Goal: Task Accomplishment & Management: Complete application form

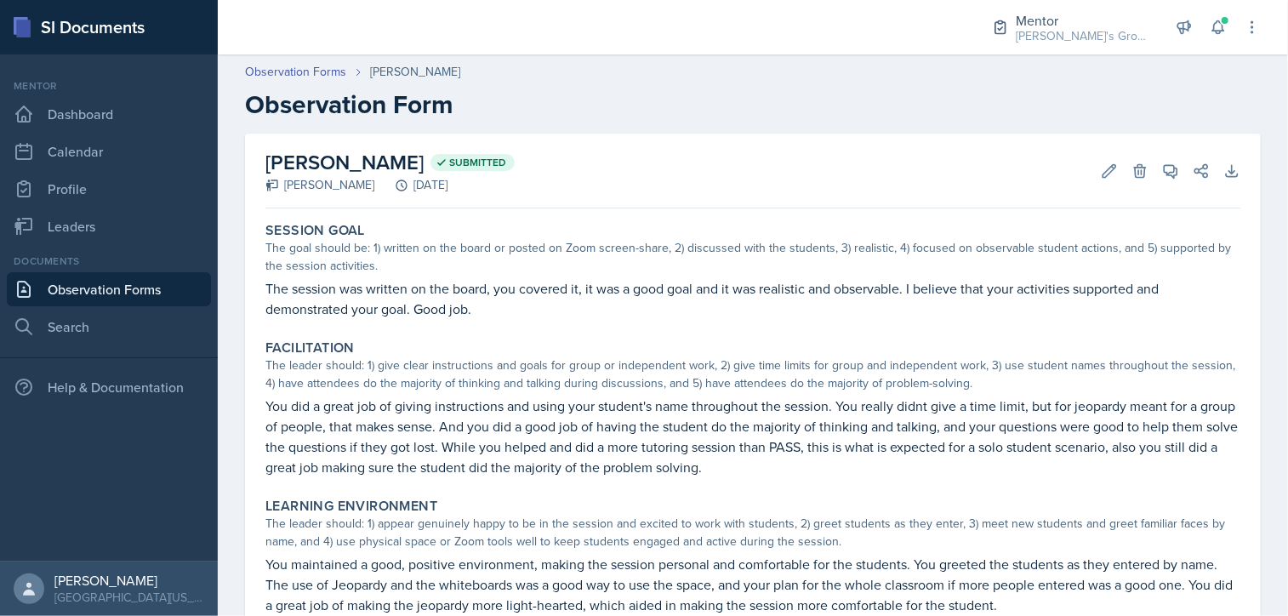
click at [128, 292] on link "Observation Forms" at bounding box center [109, 289] width 204 height 34
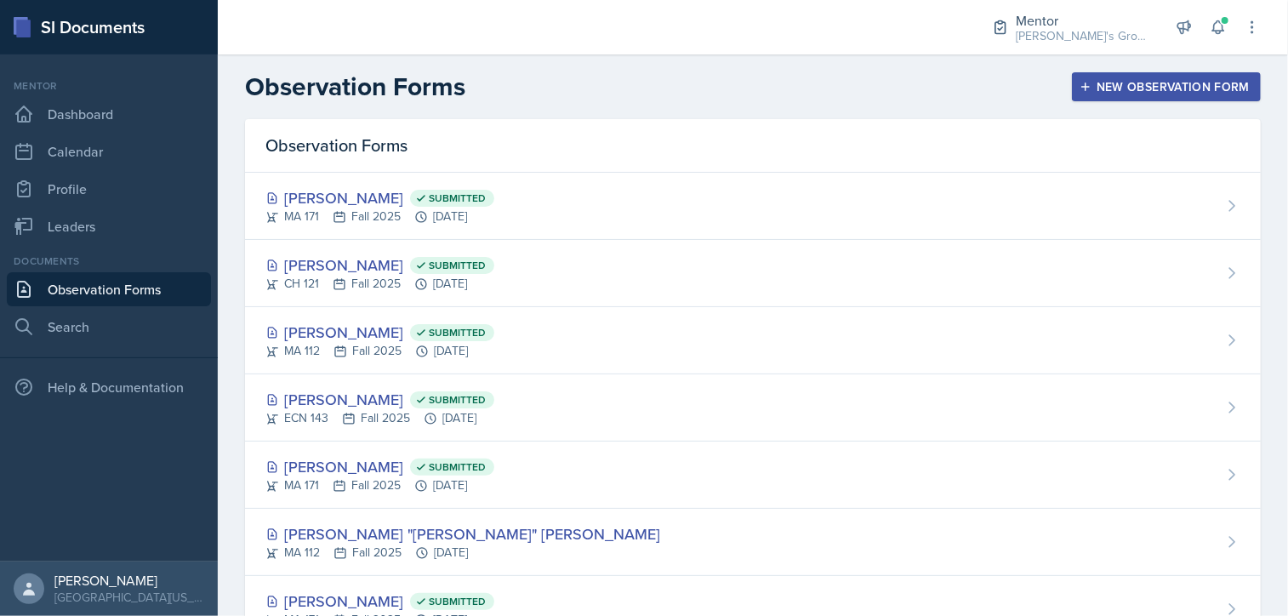
click at [1105, 98] on button "New Observation Form" at bounding box center [1166, 86] width 189 height 29
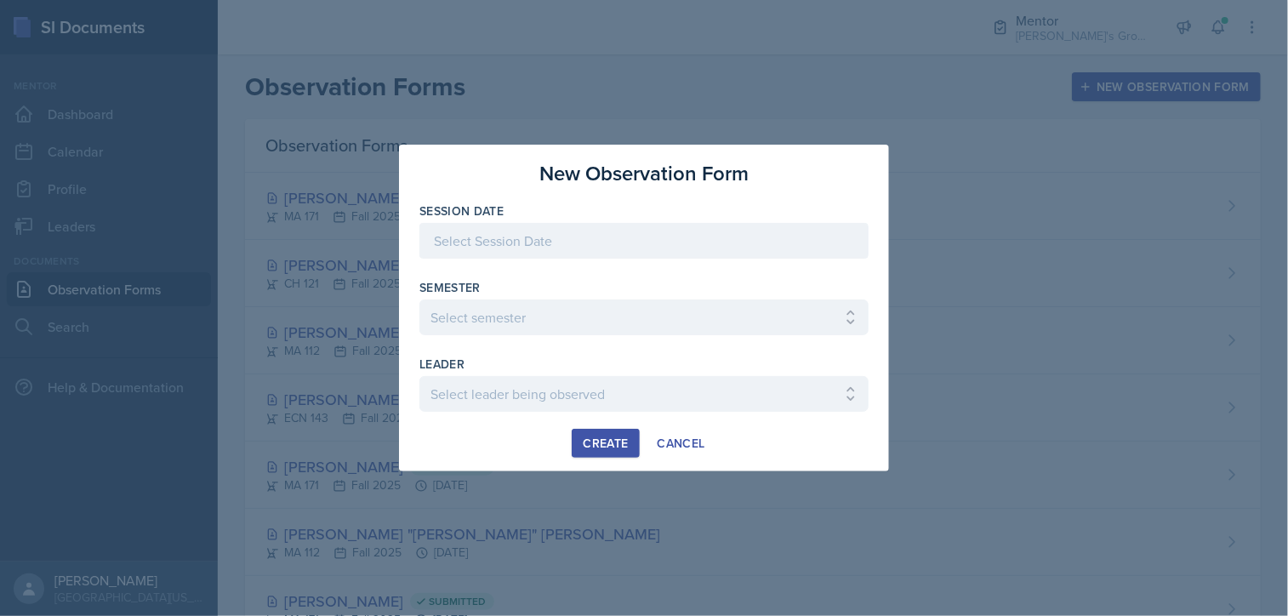
click at [649, 246] on div at bounding box center [644, 241] width 449 height 36
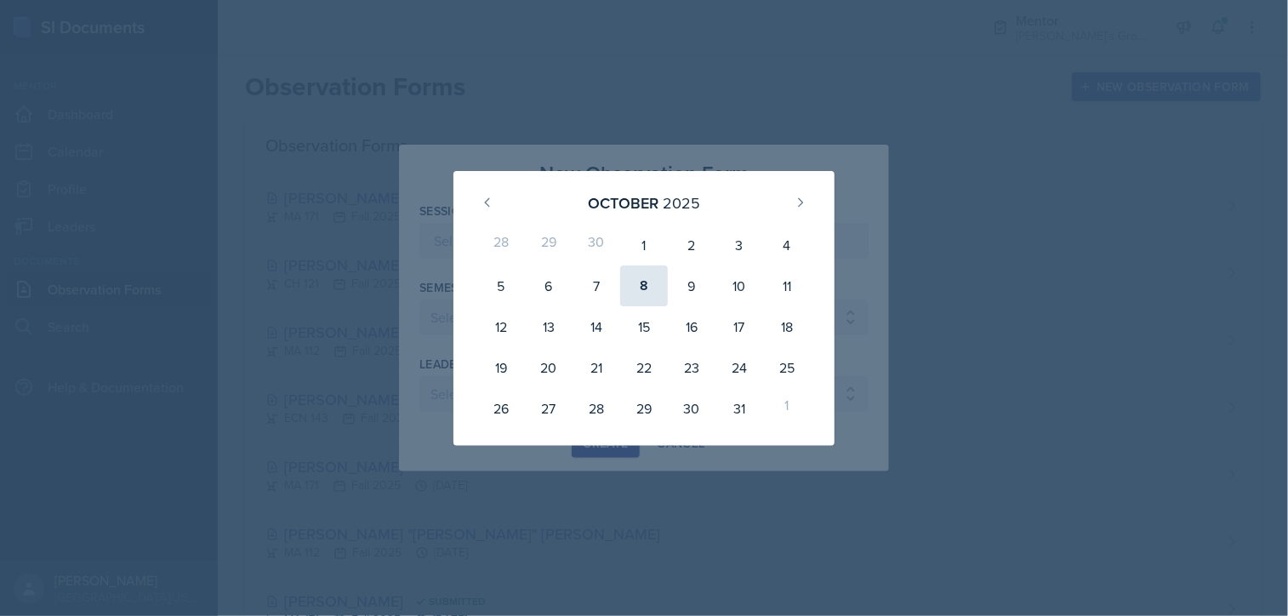
click at [645, 292] on div "8" at bounding box center [644, 286] width 48 height 41
type input "[DATE]"
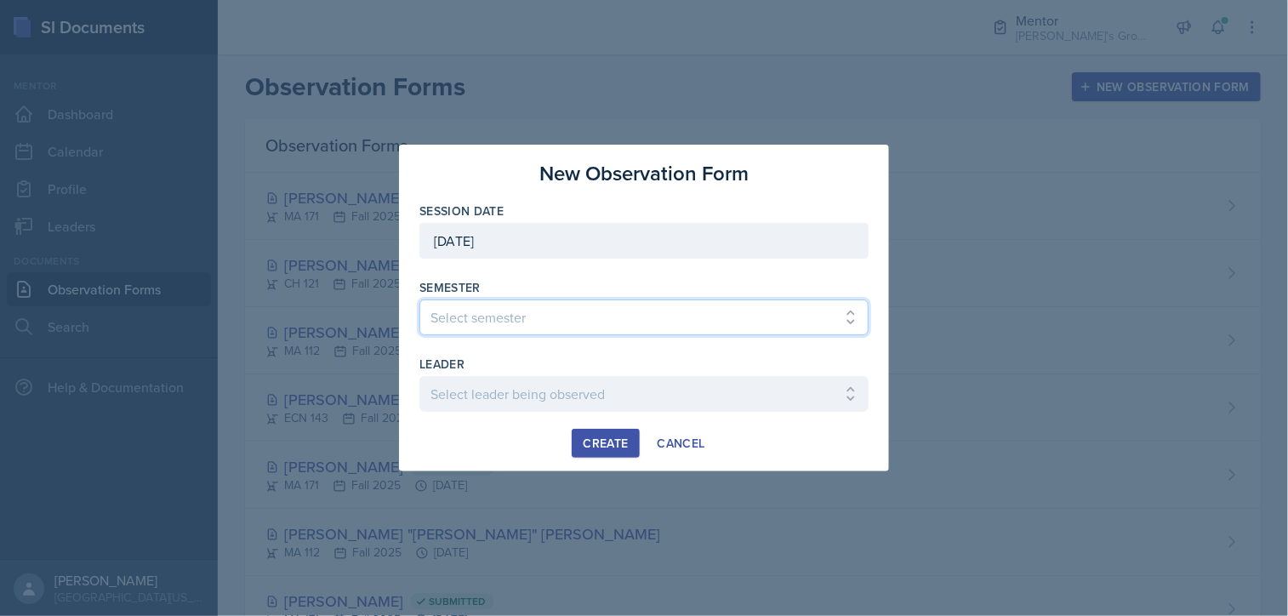
click at [599, 309] on select "Select semester All Fall 2021 Spring 2022 Fall 2022 Fall 2023 Spring 2023 Sprin…" at bounding box center [644, 318] width 449 height 36
select select "19fb88f7-c89b-4031-b5a0-458fd49807a1"
click at [420, 300] on select "Select semester All Fall 2021 Spring 2022 Fall 2022 Fall 2023 Spring 2023 Sprin…" at bounding box center [644, 318] width 449 height 36
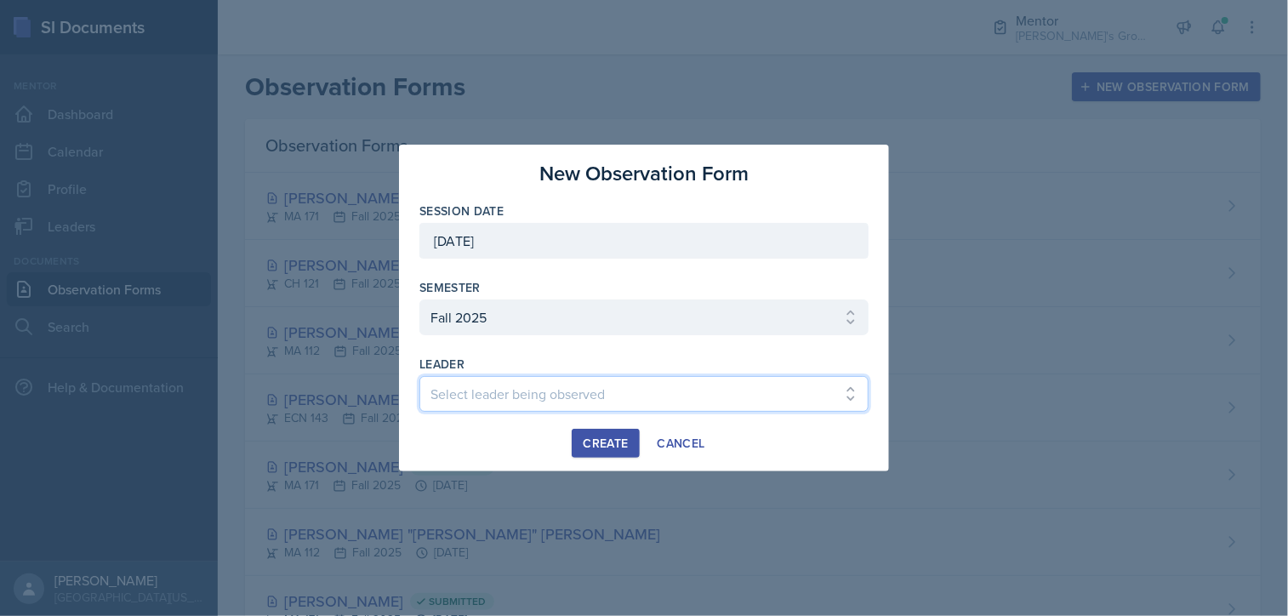
click at [526, 376] on select "Select leader being observed [PERSON_NAME] / [GEOGRAPHIC_DATA] 172 / [PERSON_NA…" at bounding box center [644, 394] width 449 height 36
click at [441, 387] on select "Select leader being observed [PERSON_NAME] / [GEOGRAPHIC_DATA] 172 / [PERSON_NA…" at bounding box center [644, 394] width 449 height 36
select select "6a162d82-2c67-4ef8-ac30-87edb5a684a0"
click at [420, 376] on select "Select leader being observed [PERSON_NAME] / [GEOGRAPHIC_DATA] 172 / [PERSON_NA…" at bounding box center [644, 394] width 449 height 36
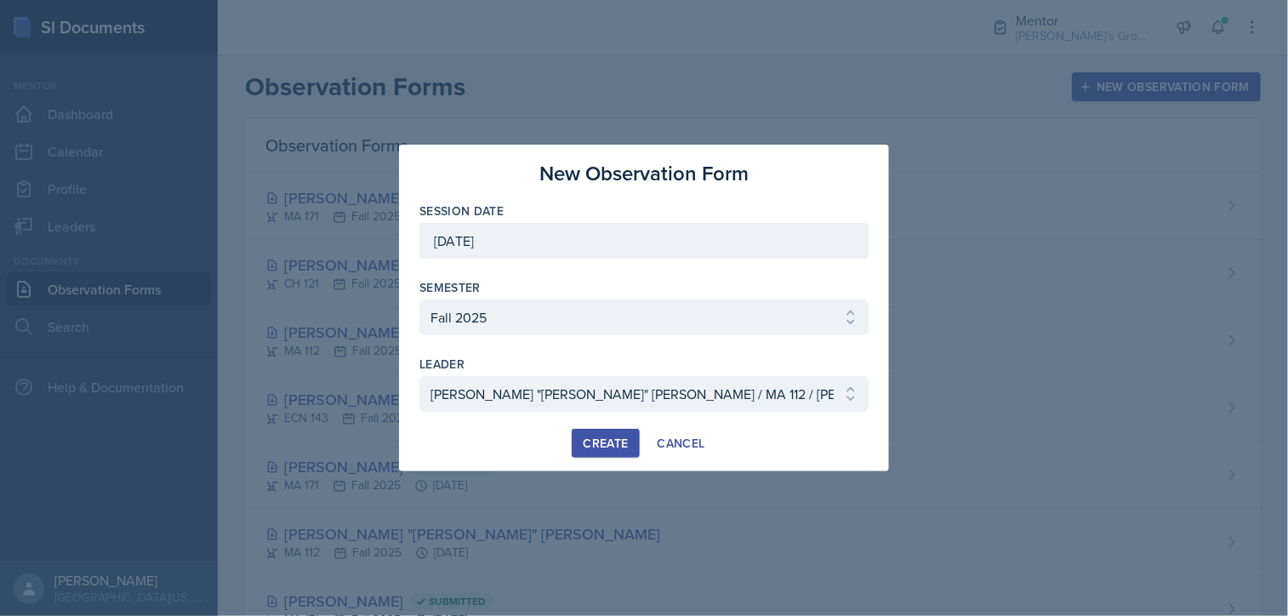
click at [606, 440] on div "Create" at bounding box center [605, 444] width 45 height 14
